Goal: Information Seeking & Learning: Learn about a topic

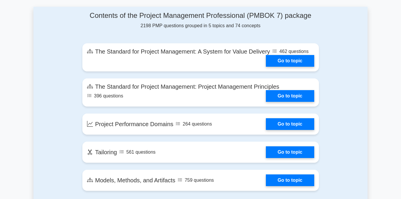
scroll to position [312, 0]
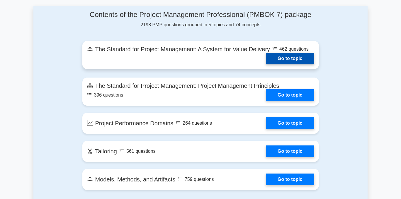
click at [299, 61] on link "Go to topic" at bounding box center [290, 59] width 48 height 12
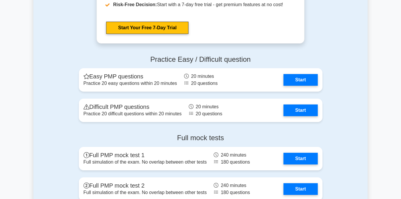
scroll to position [598, 0]
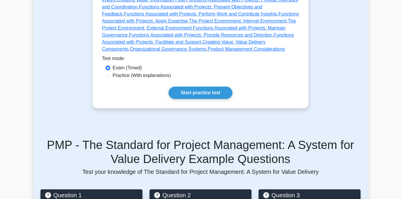
scroll to position [249, 0]
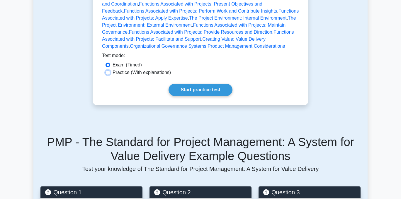
click at [108, 72] on input "Practice (With explanations)" at bounding box center [107, 72] width 5 height 5
radio input "true"
click at [206, 89] on link "Start practice test" at bounding box center [201, 90] width 64 height 12
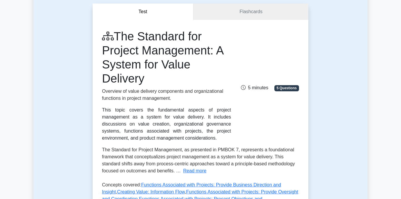
scroll to position [52, 0]
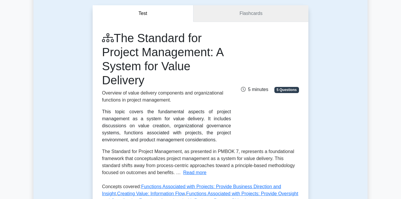
click at [236, 14] on link "Flashcards" at bounding box center [250, 13] width 115 height 17
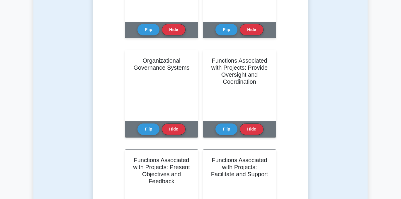
scroll to position [219, 0]
